Goal: Find specific page/section: Find specific page/section

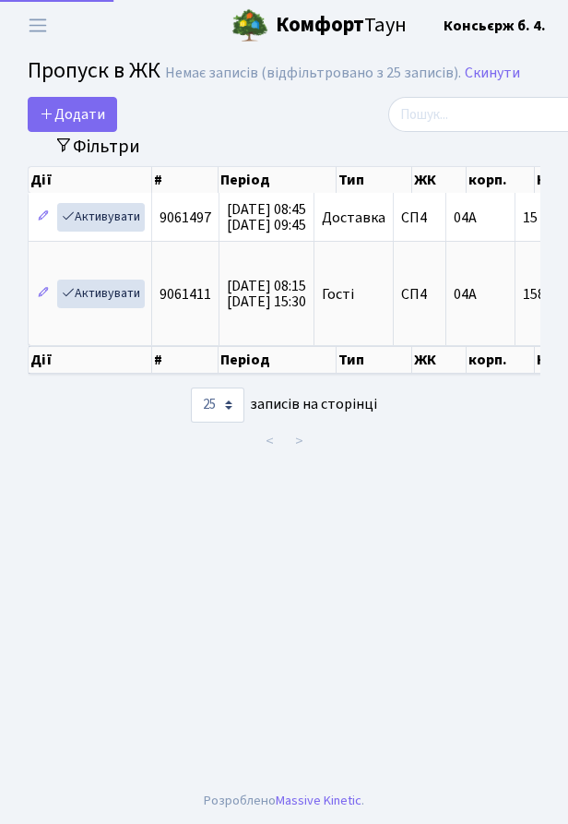
select select "25"
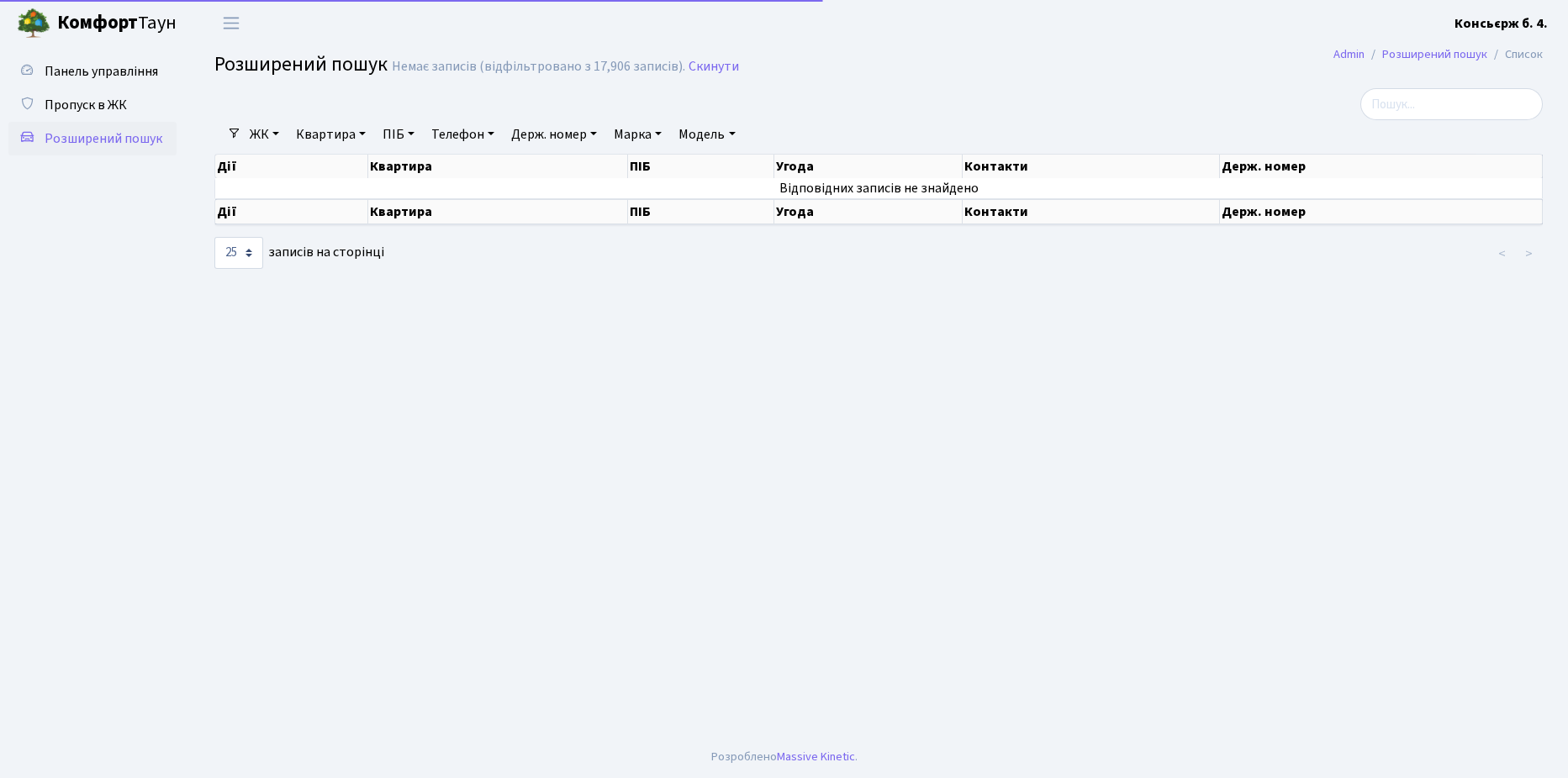
select select "25"
click at [1446, 100] on input "search" at bounding box center [1451, 104] width 182 height 32
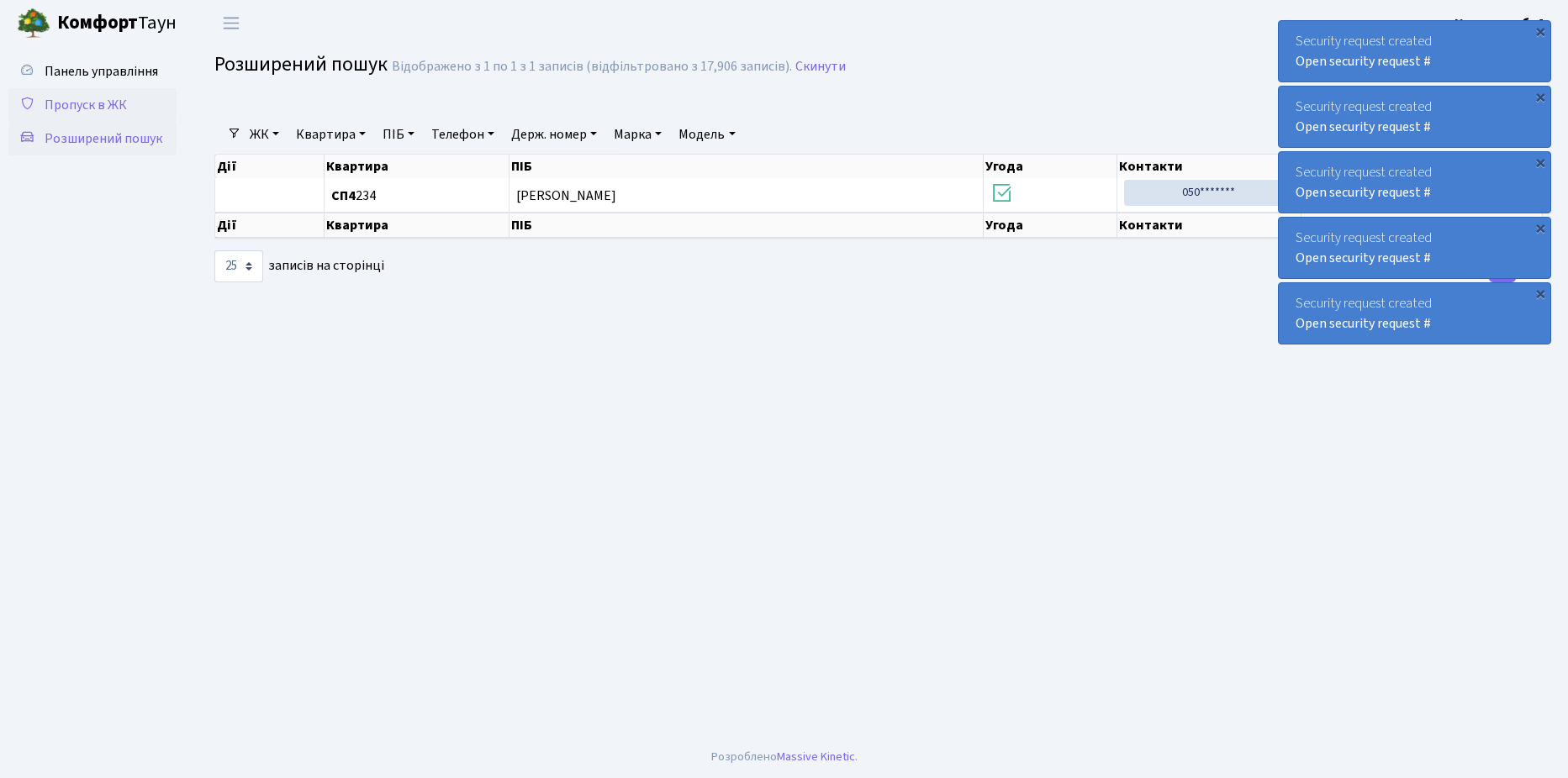
type input "3010"
click at [91, 107] on span "Пропуск в ЖК" at bounding box center [86, 105] width 82 height 18
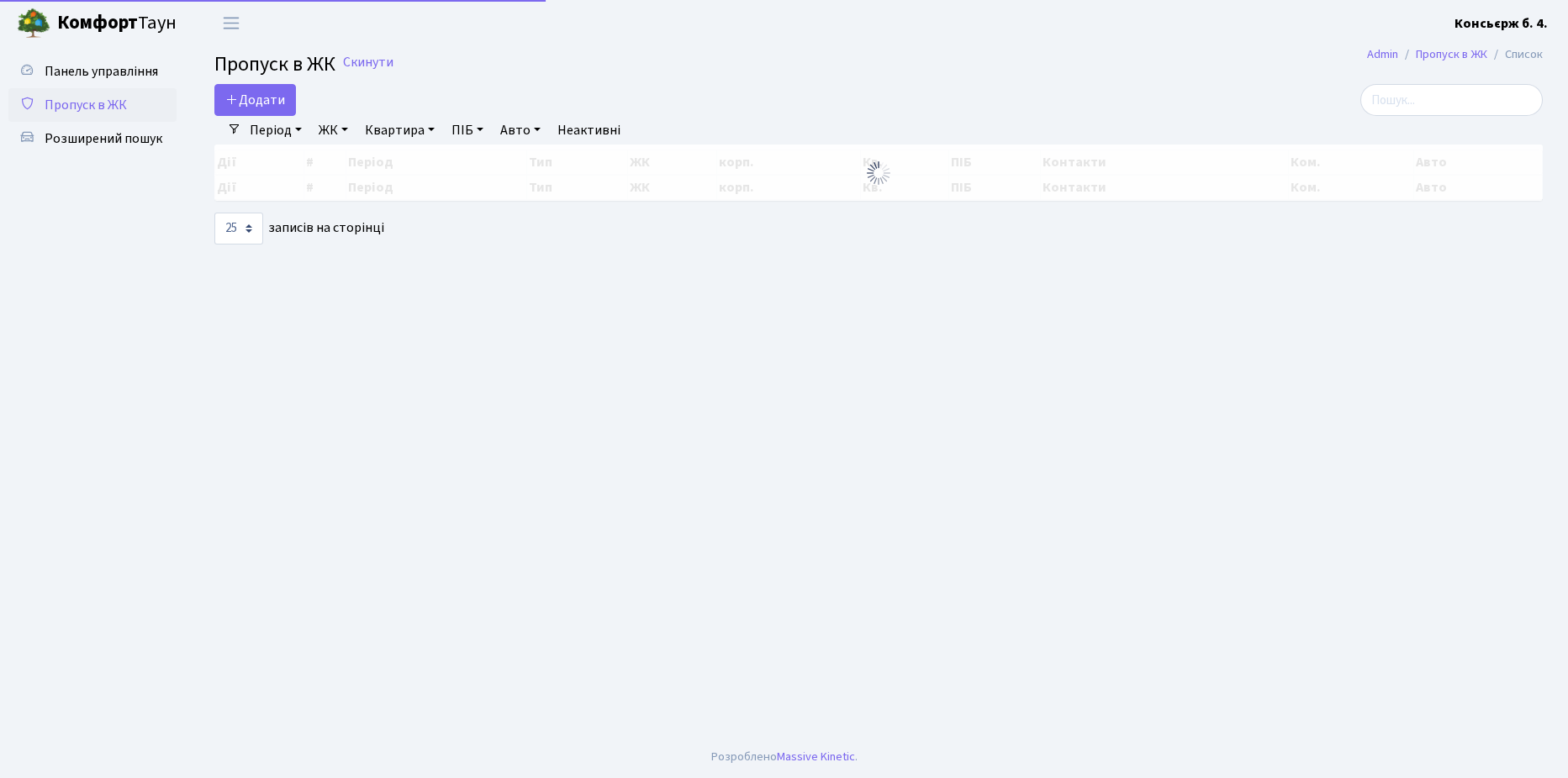
select select "25"
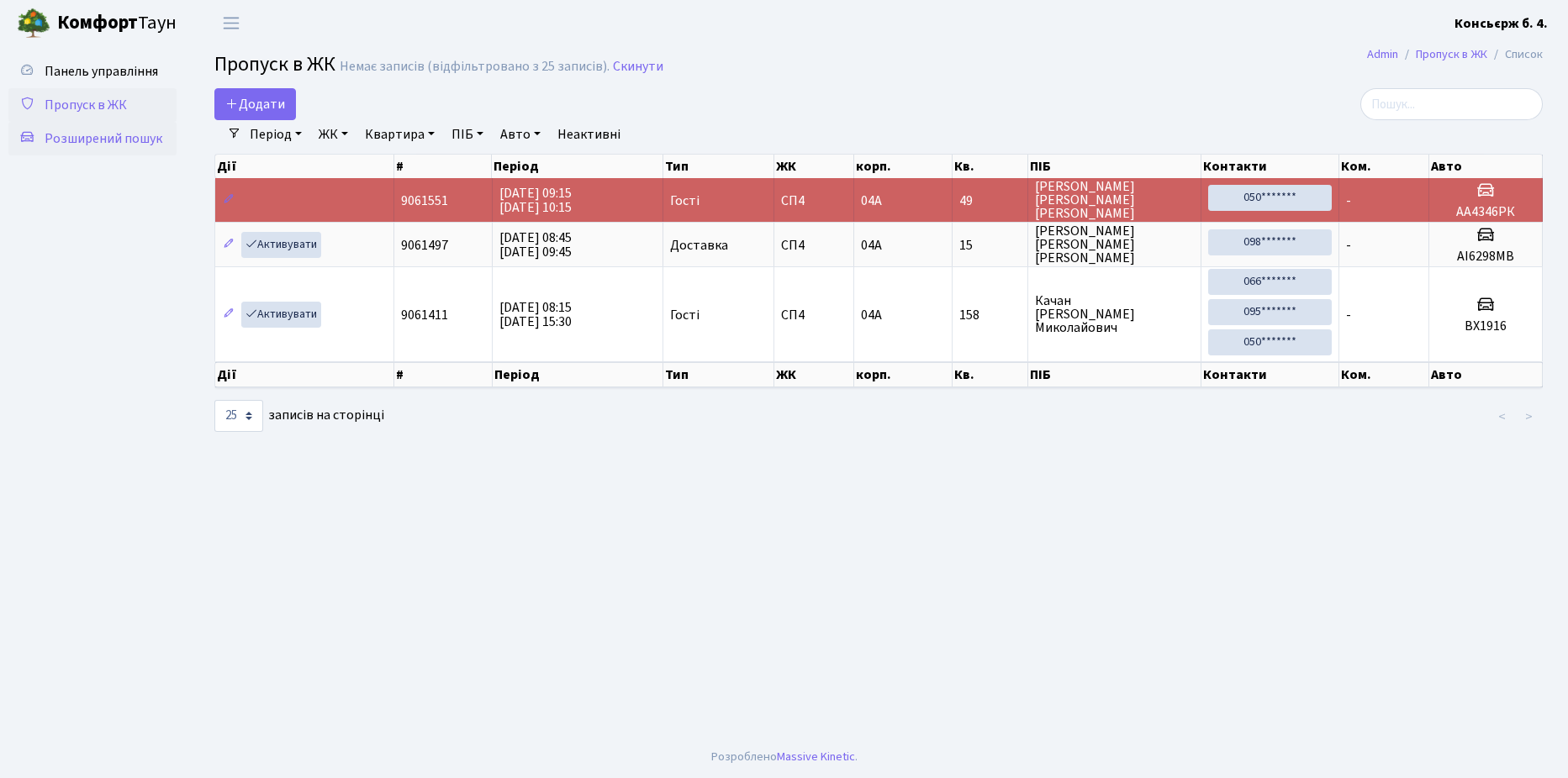
click at [101, 137] on span "Розширений пошук" at bounding box center [103, 138] width 118 height 18
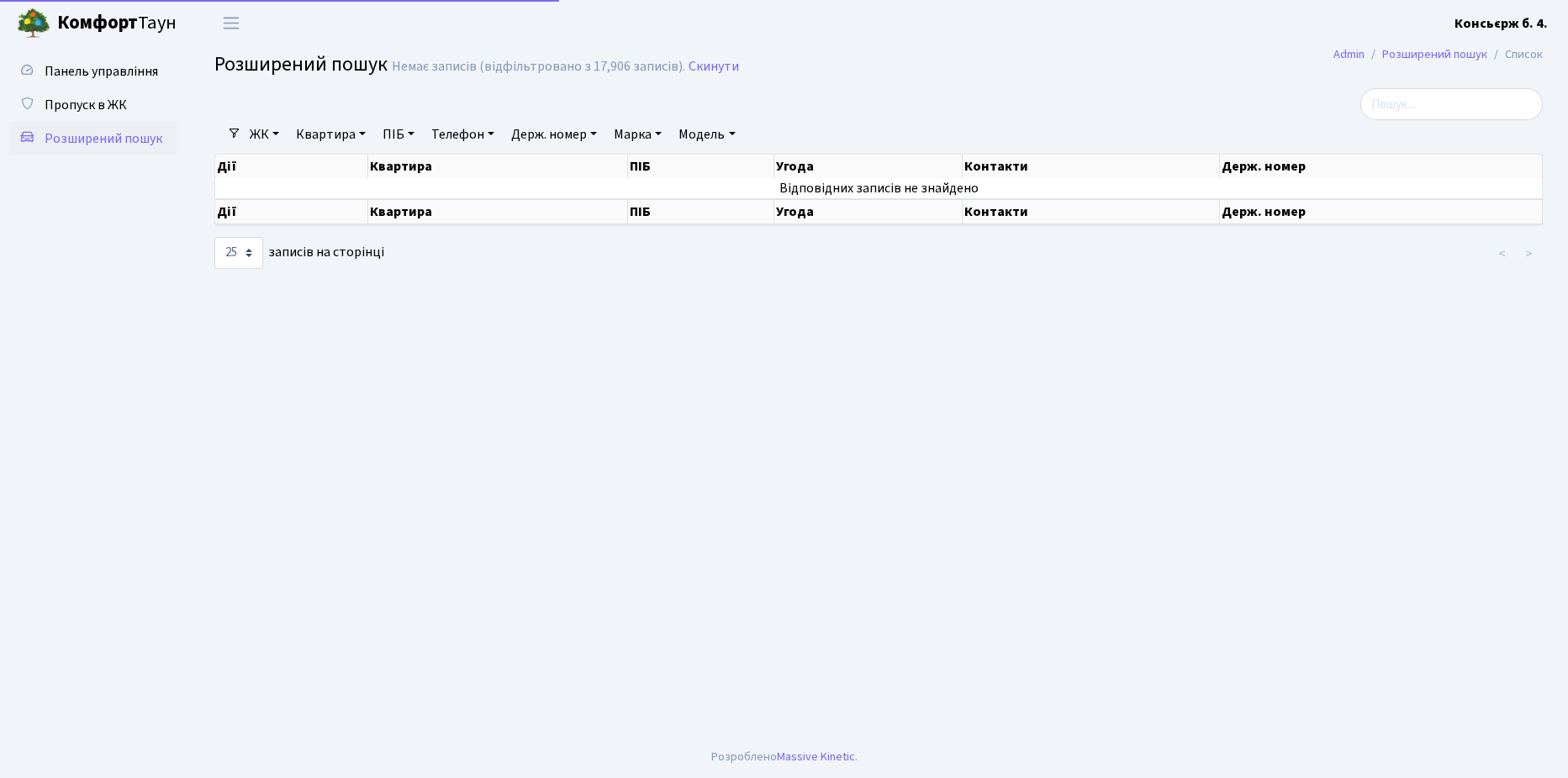
select select "25"
click at [1452, 109] on input "search" at bounding box center [1451, 104] width 182 height 32
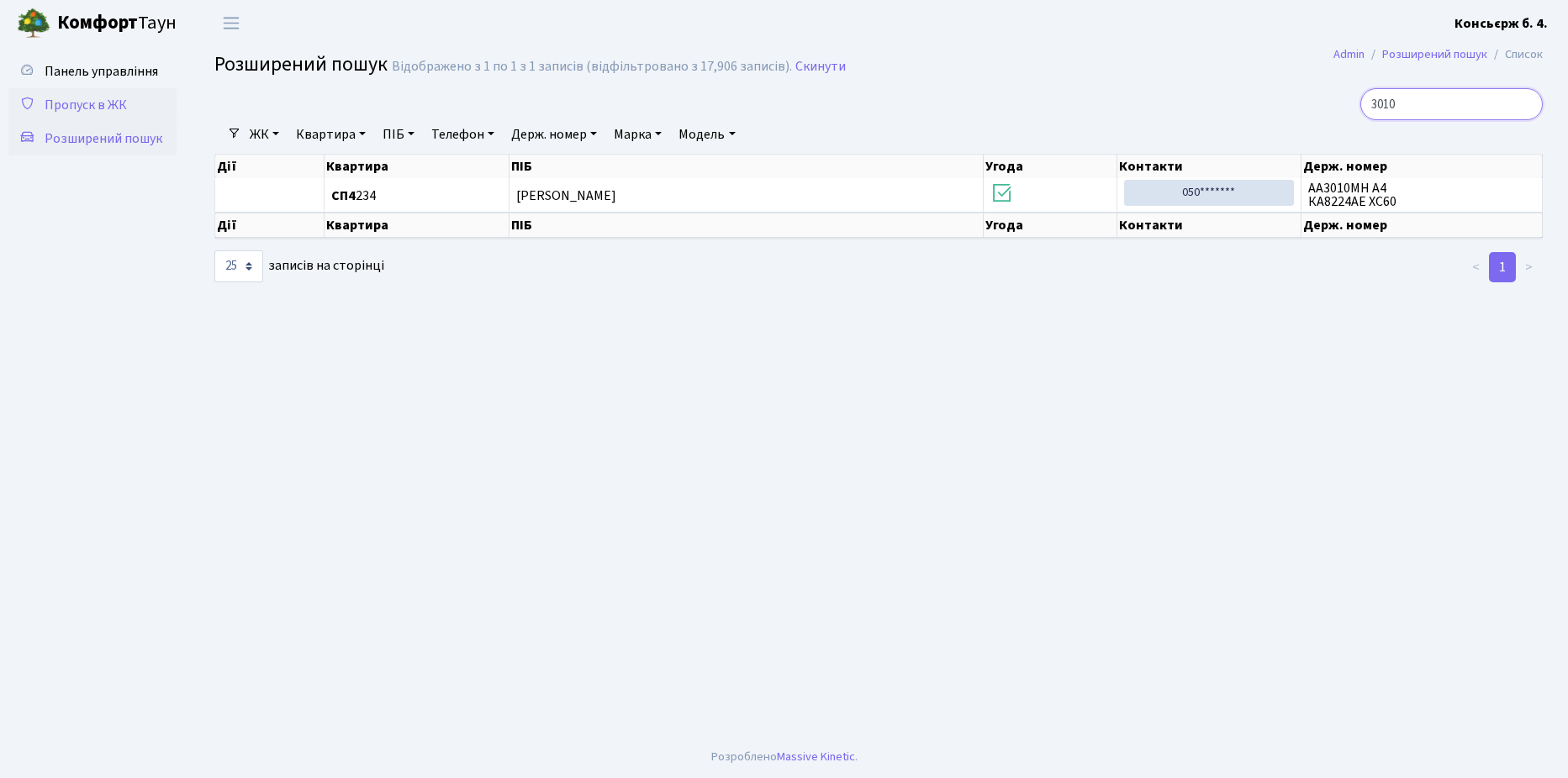
type input "3010"
click at [83, 101] on span "Пропуск в ЖК" at bounding box center [86, 105] width 82 height 18
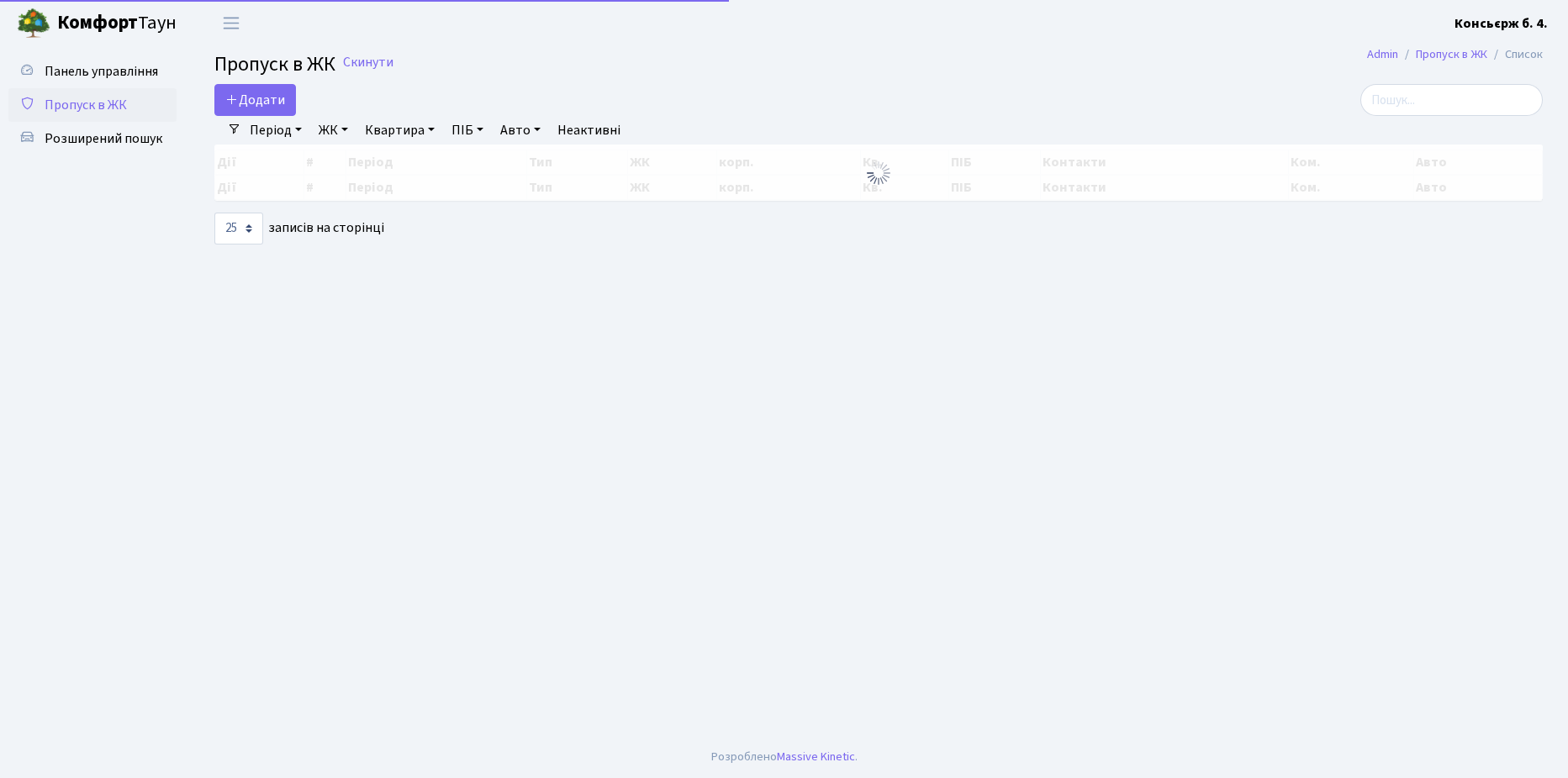
select select "25"
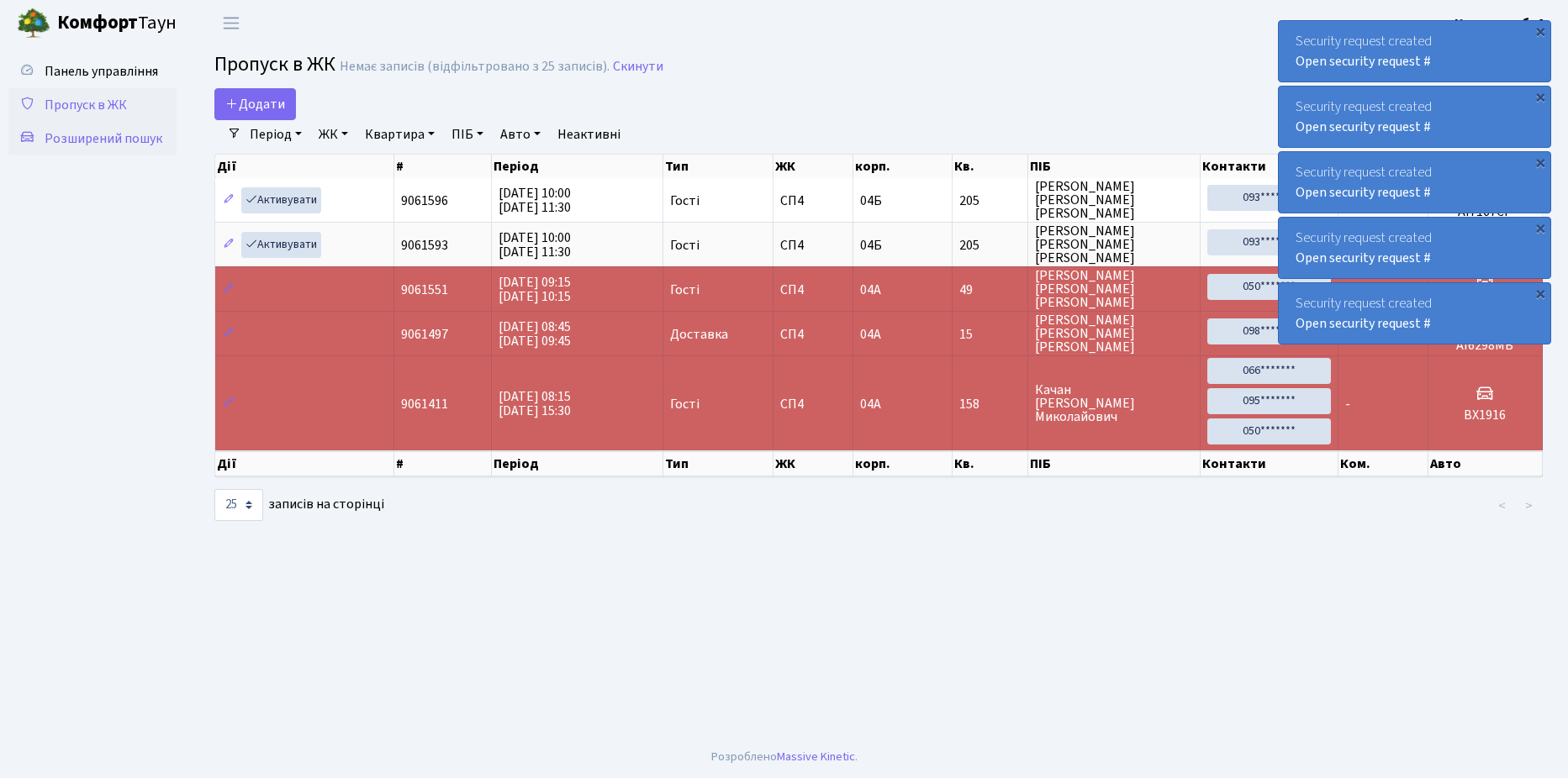
click at [112, 135] on span "Розширений пошук" at bounding box center [103, 138] width 118 height 18
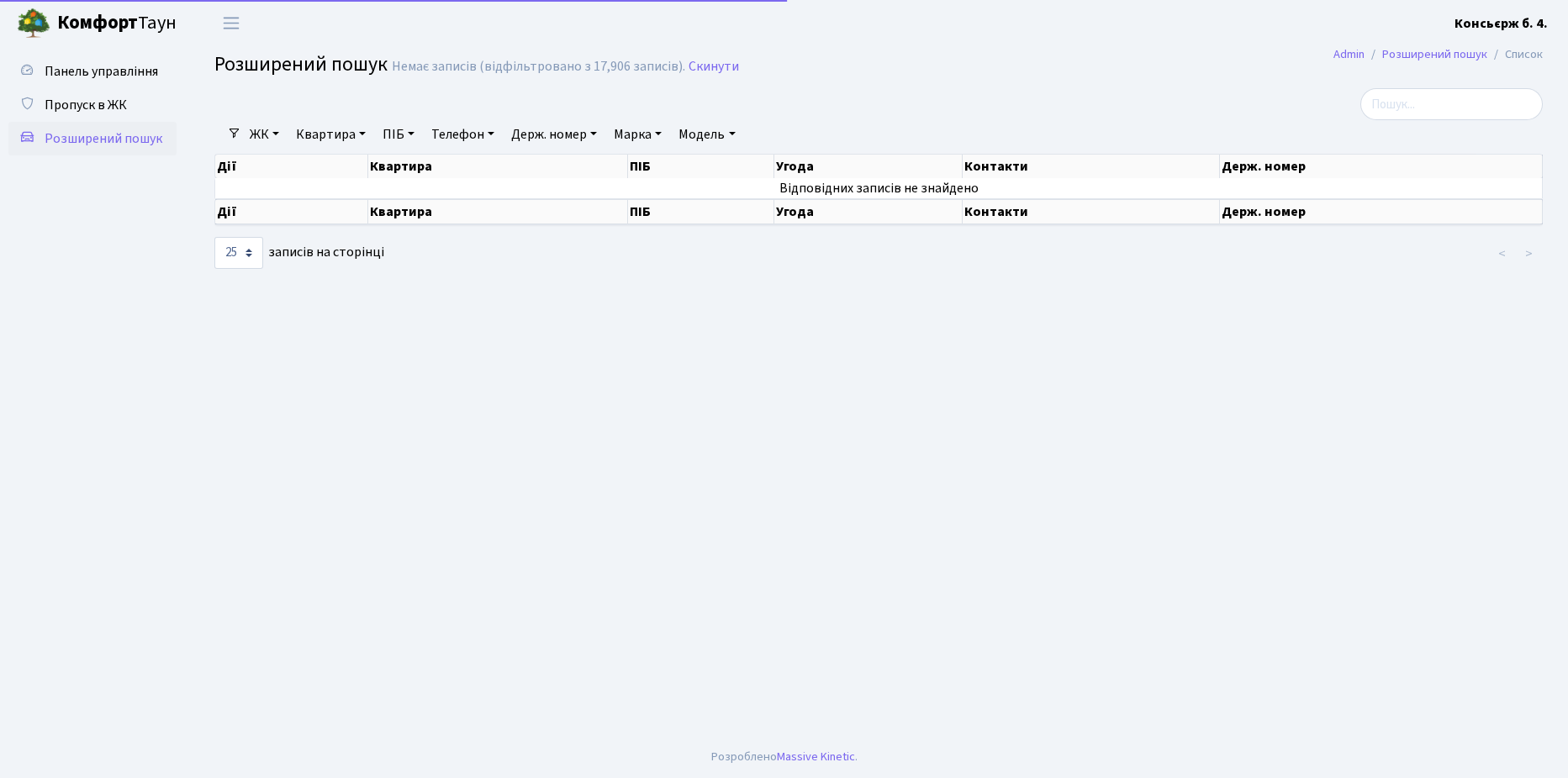
select select "25"
click at [89, 103] on span "Пропуск в ЖК" at bounding box center [86, 105] width 82 height 18
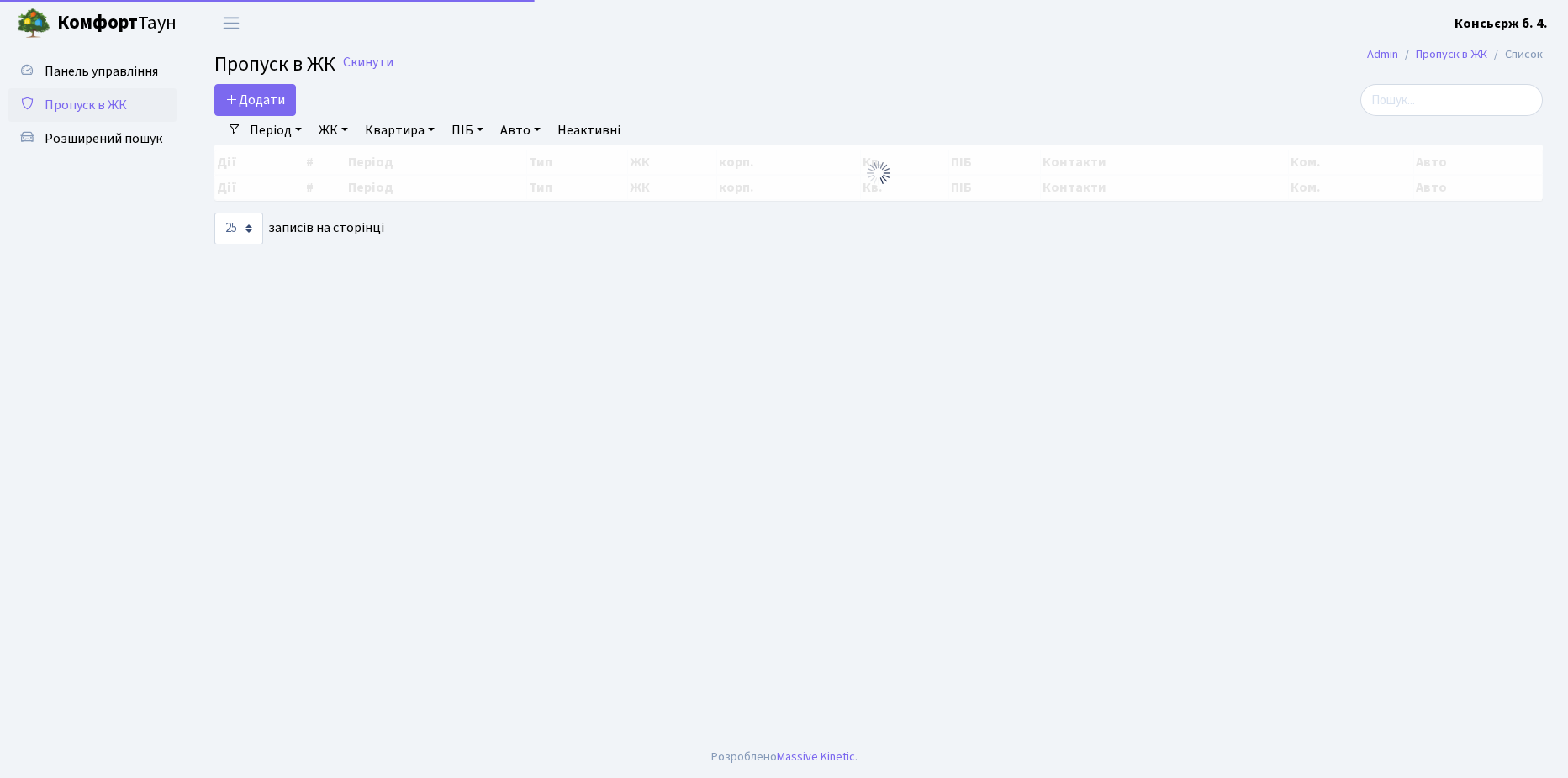
select select "25"
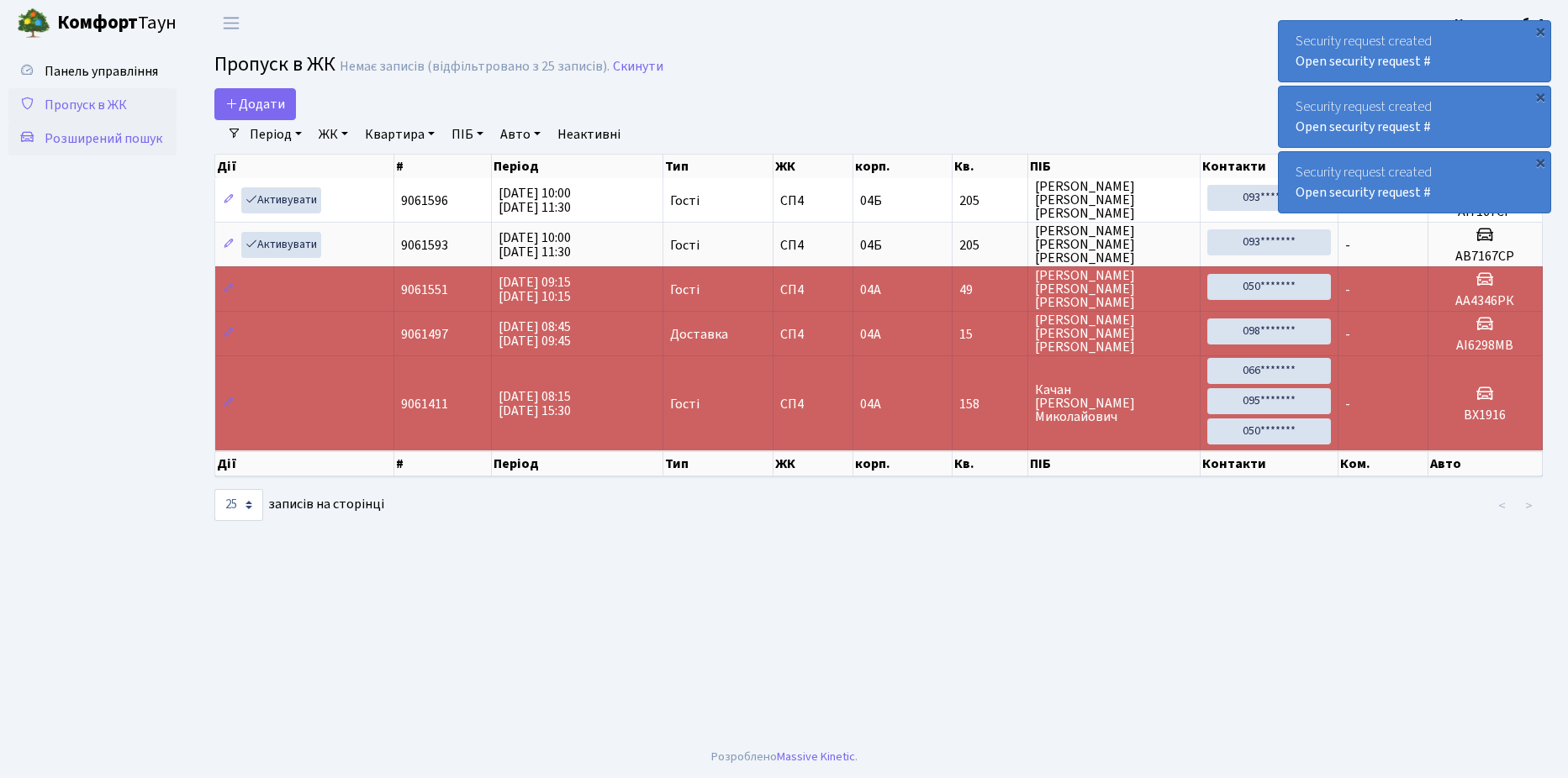
click at [95, 138] on span "Розширений пошук" at bounding box center [103, 138] width 118 height 18
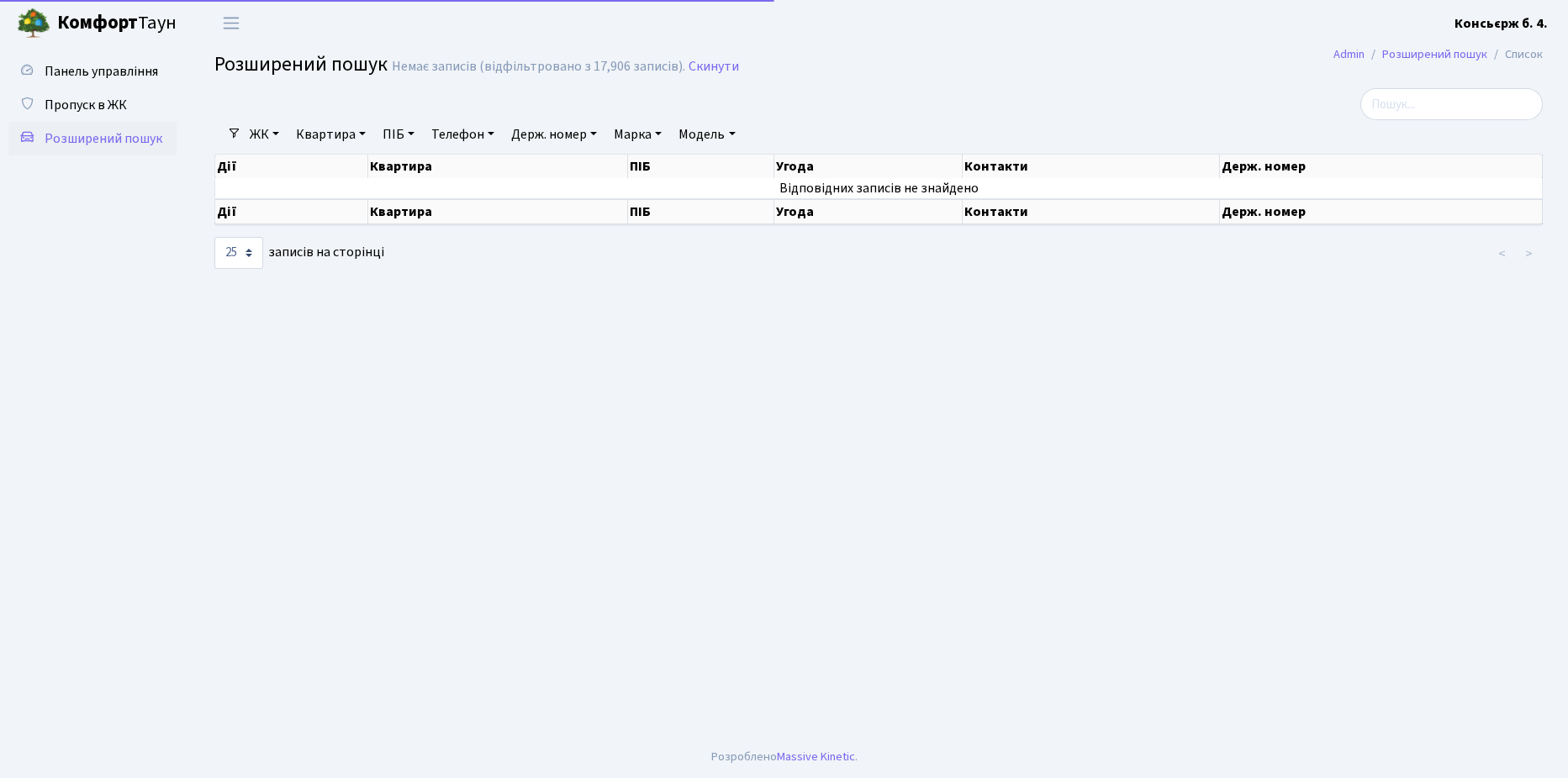
select select "25"
click at [91, 104] on span "Пропуск в ЖК" at bounding box center [86, 105] width 82 height 18
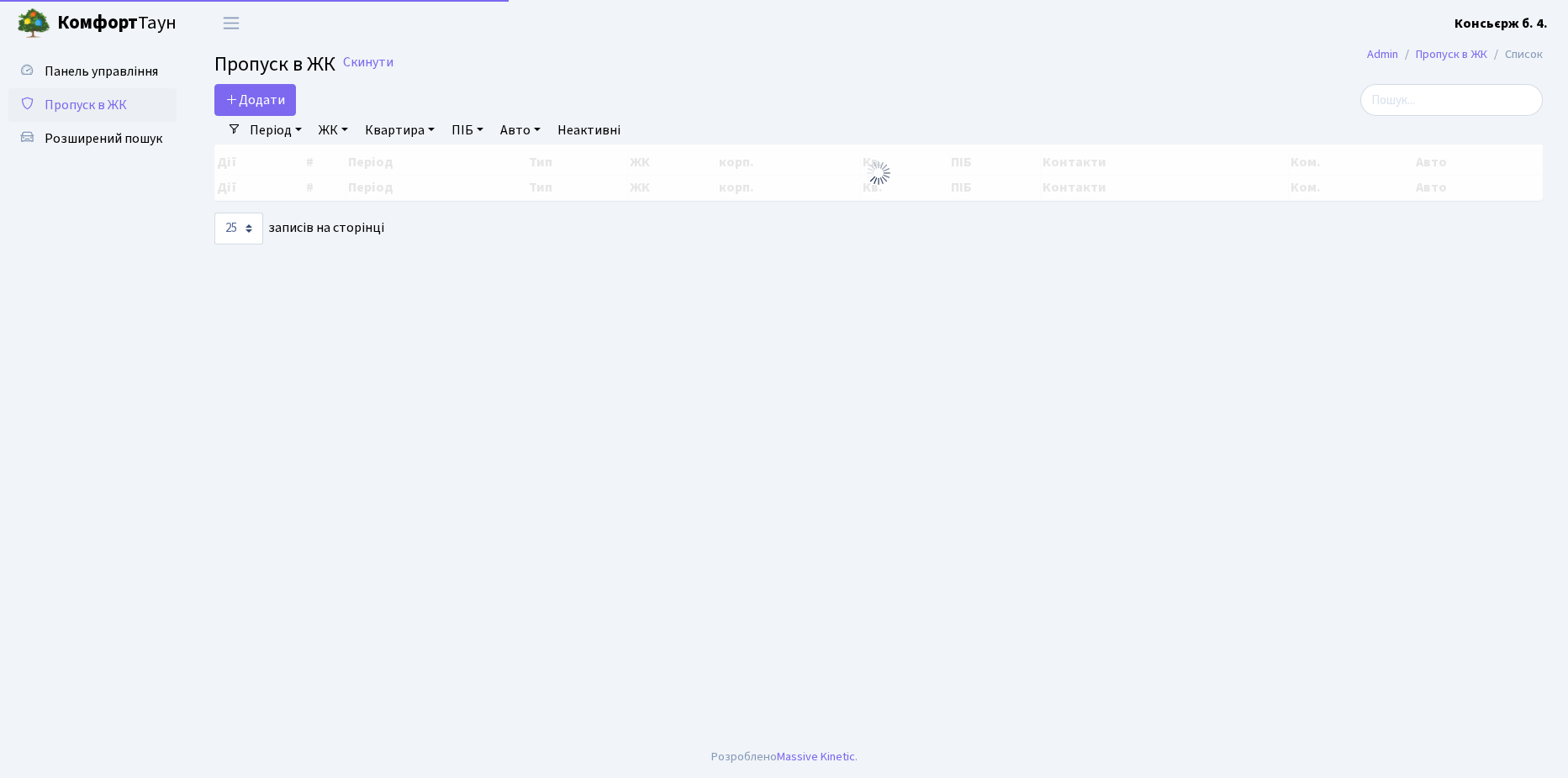
select select "25"
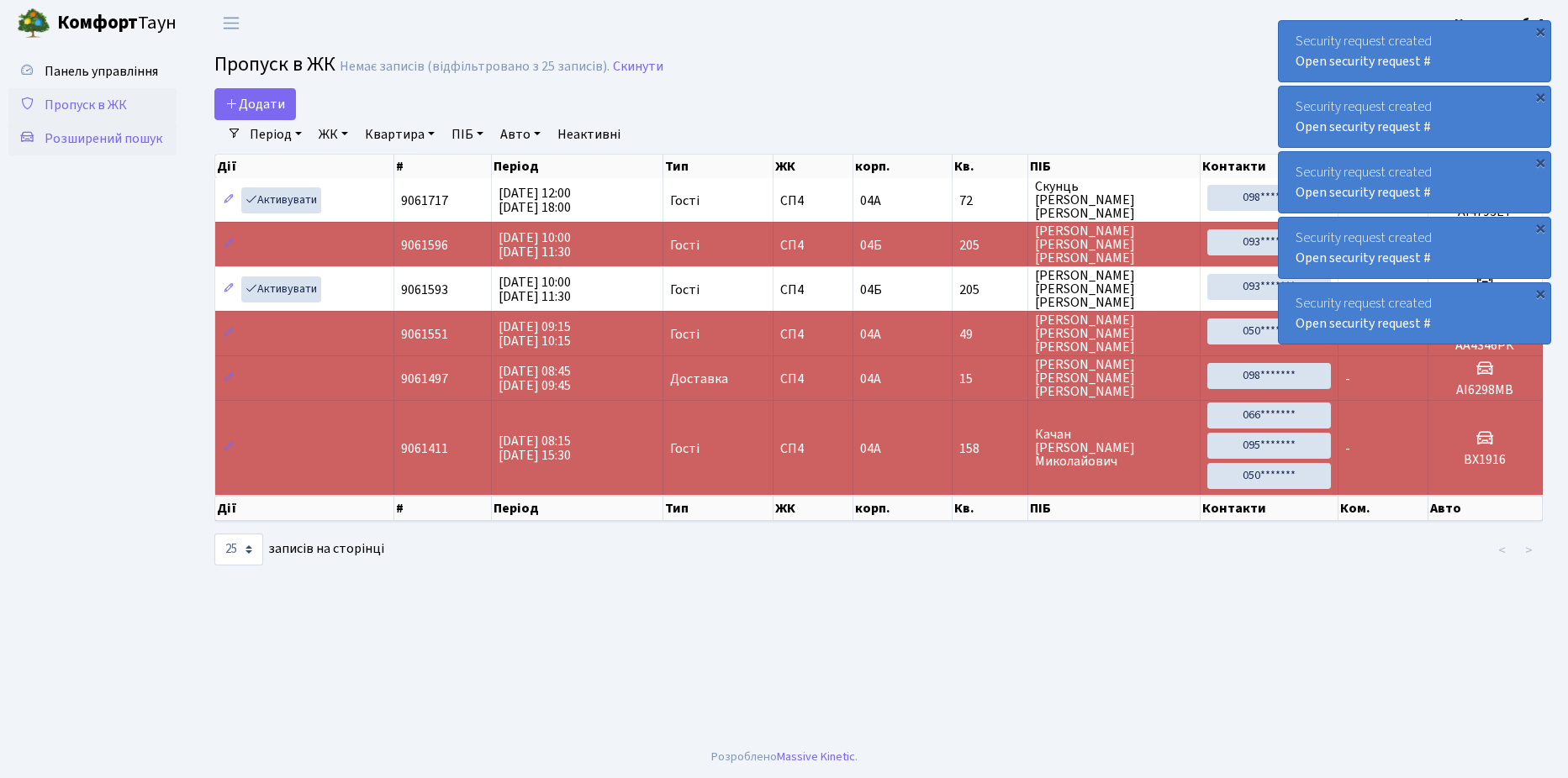
click at [91, 139] on span "Розширений пошук" at bounding box center [103, 138] width 118 height 18
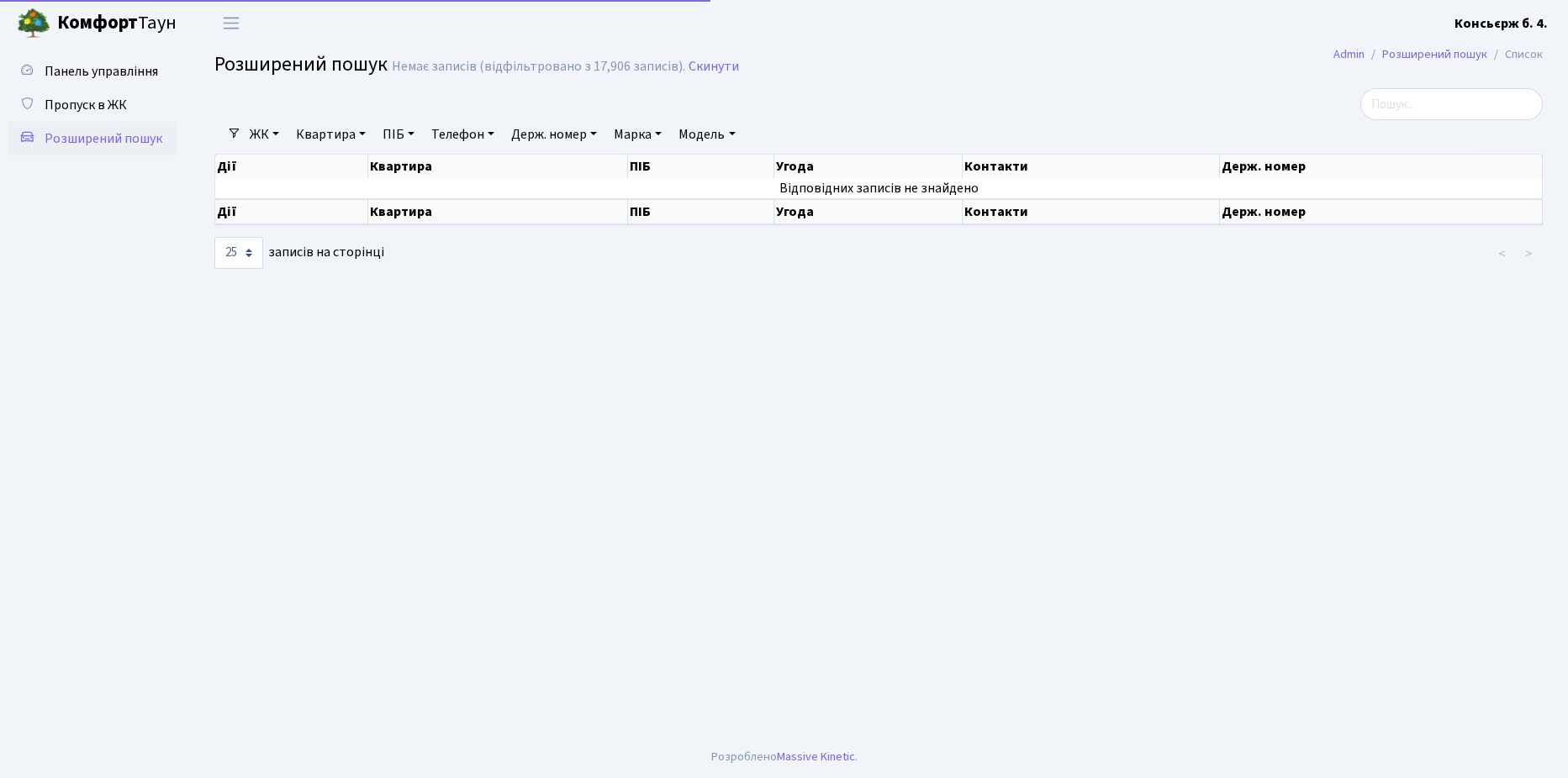
select select "25"
click at [92, 106] on span "Пропуск в ЖК" at bounding box center [86, 105] width 82 height 18
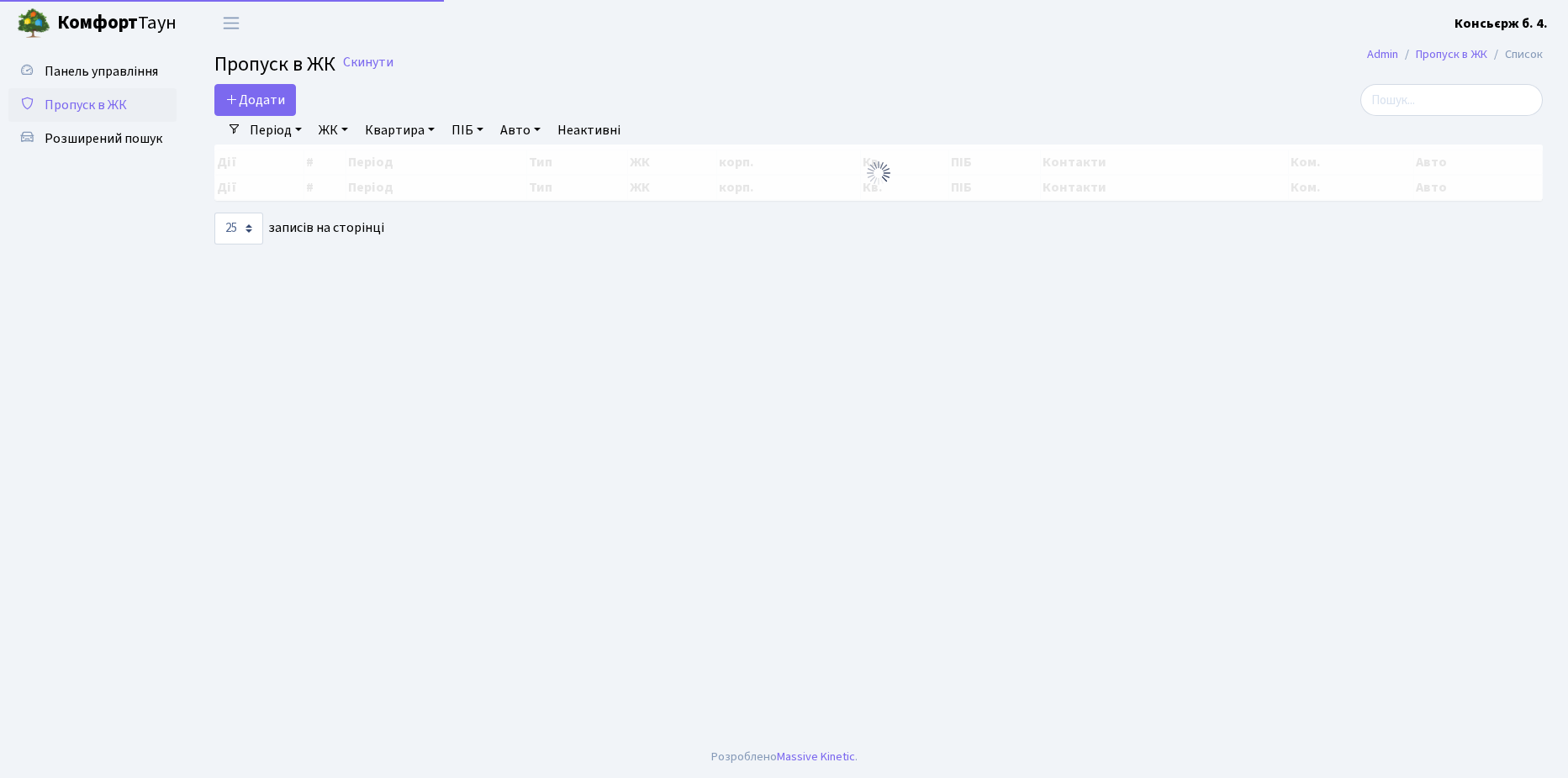
select select "25"
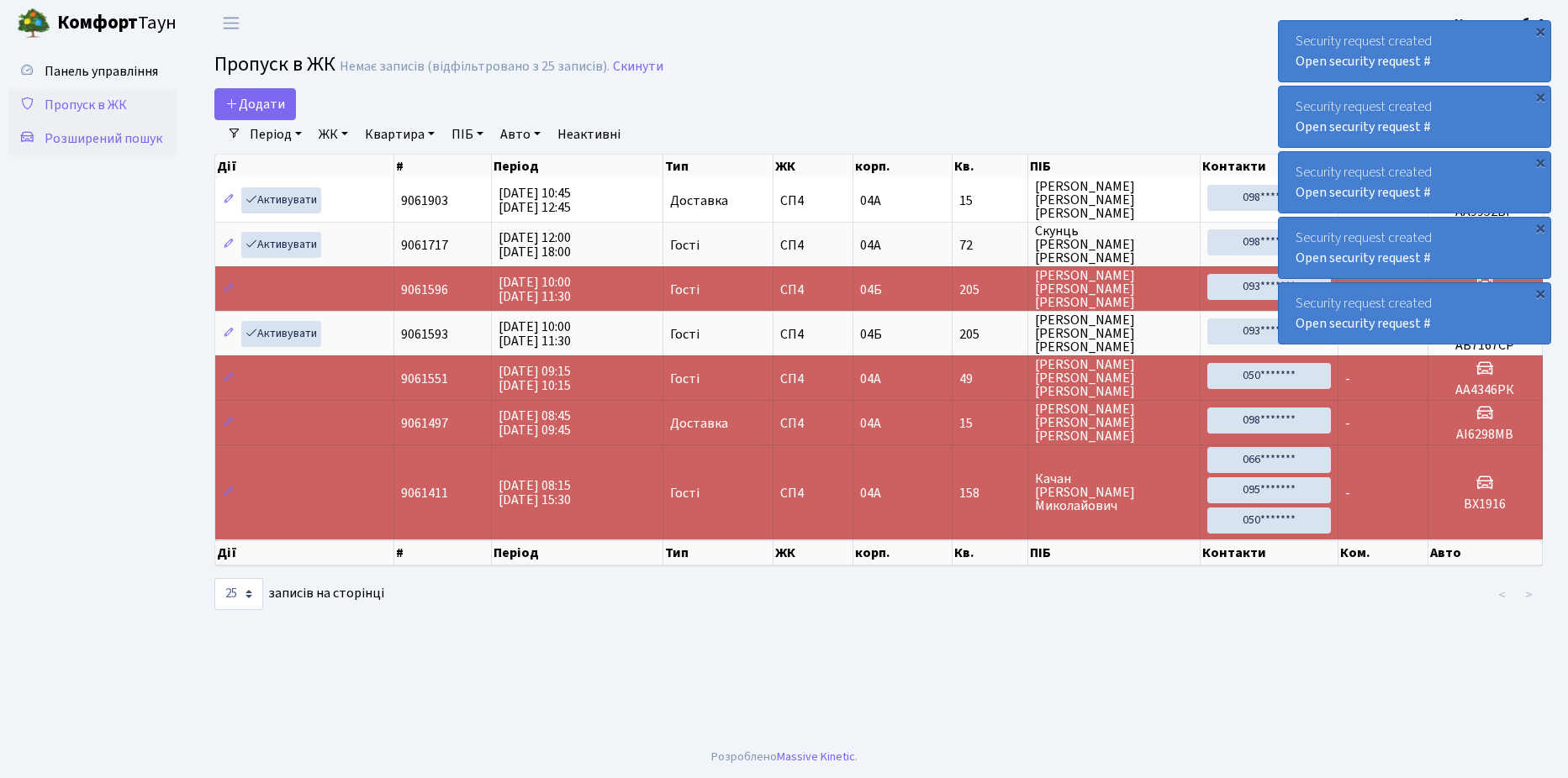
click at [72, 137] on span "Розширений пошук" at bounding box center [103, 138] width 118 height 18
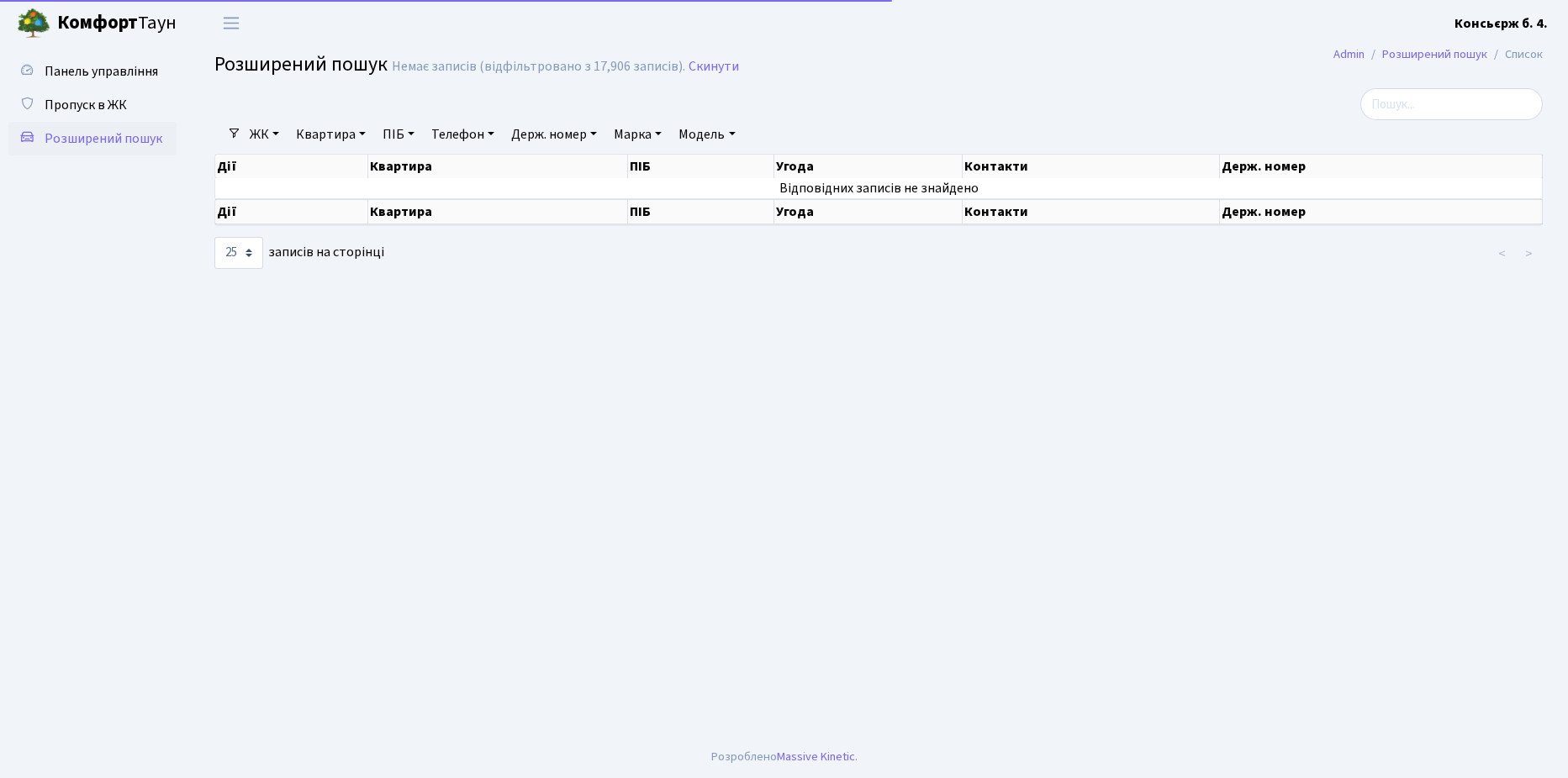
select select "25"
click at [89, 107] on span "Пропуск в ЖК" at bounding box center [86, 105] width 82 height 18
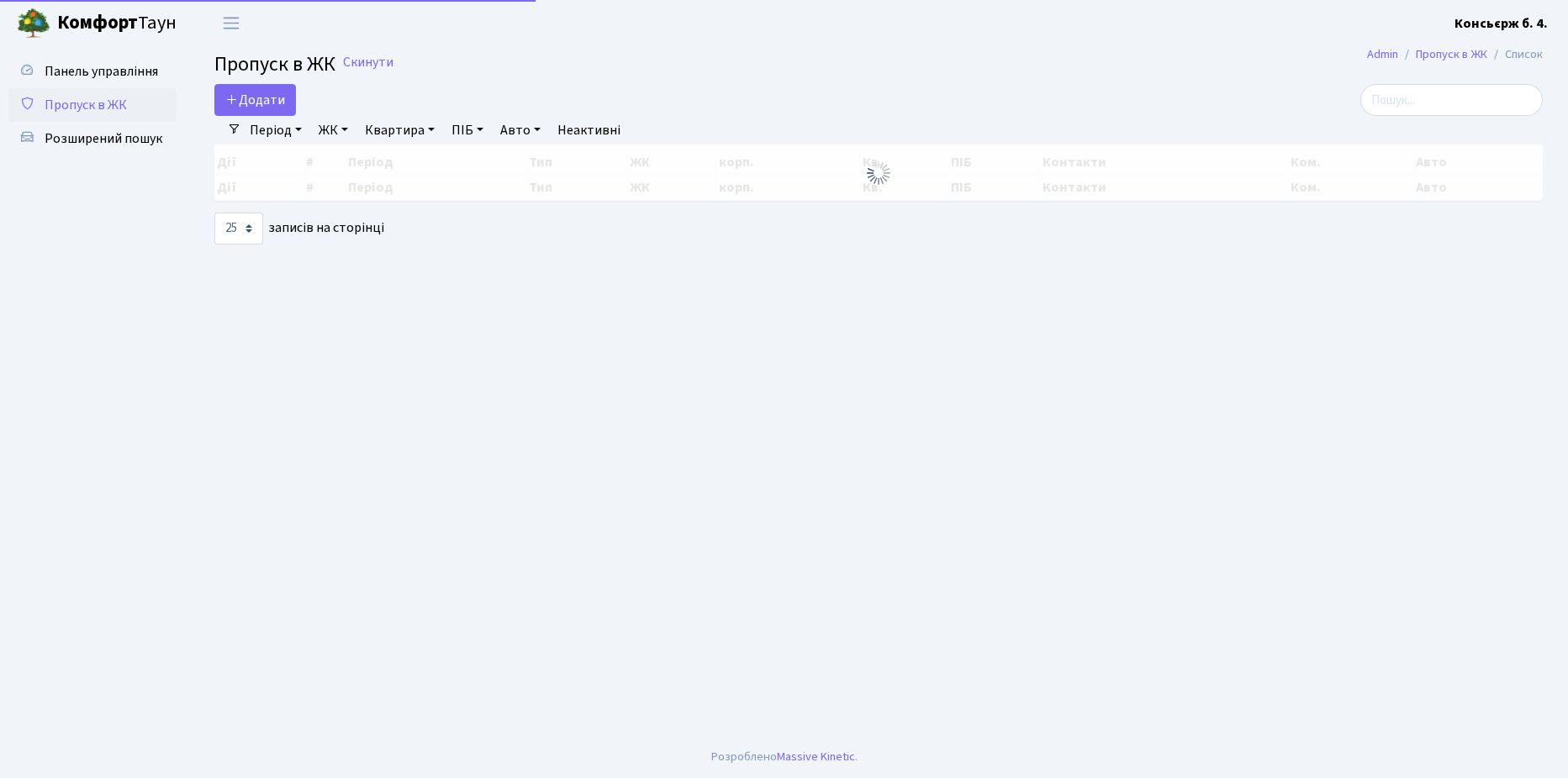
select select "25"
